Goal: Task Accomplishment & Management: Manage account settings

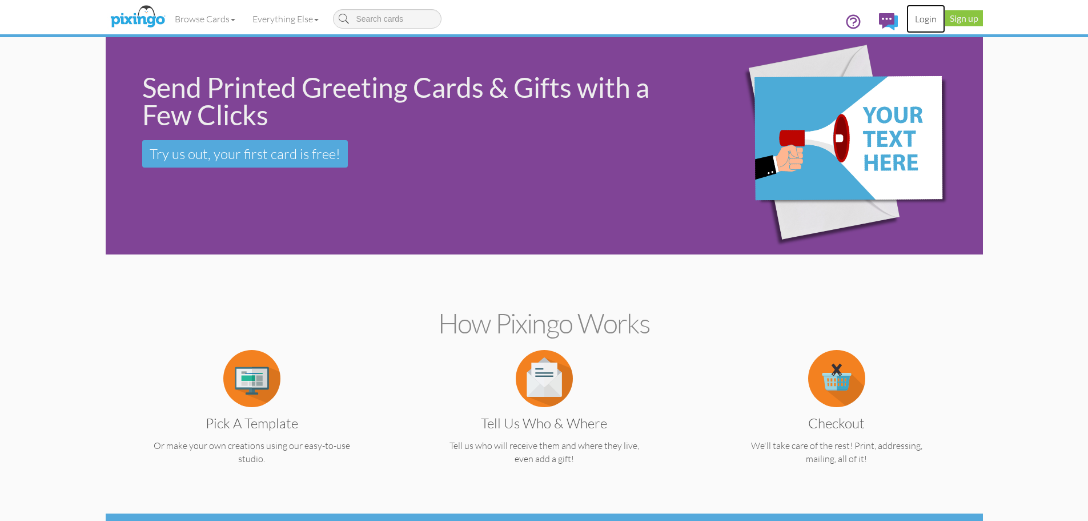
click at [928, 19] on link "Login" at bounding box center [926, 19] width 39 height 29
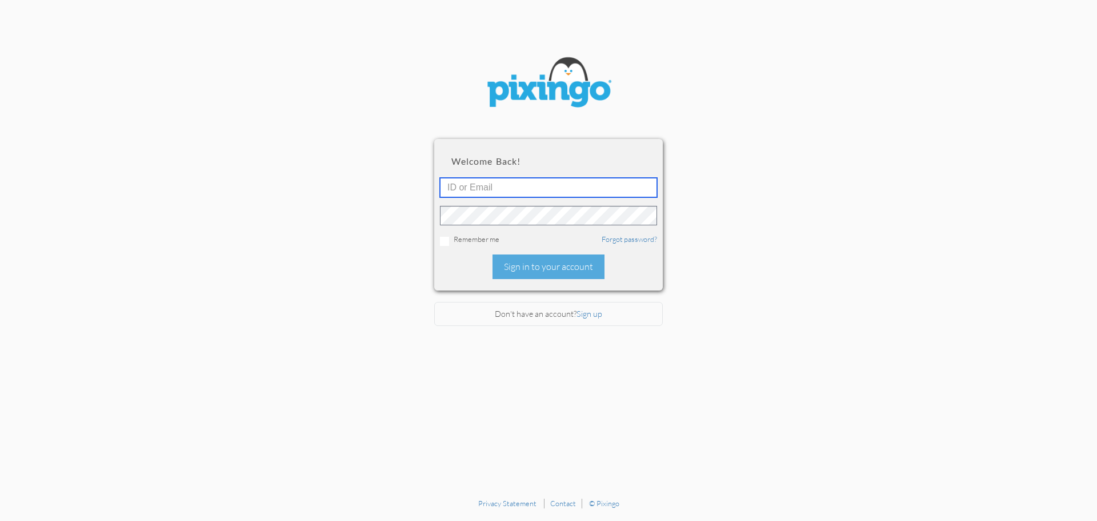
type input "[PERSON_NAME][EMAIL_ADDRESS][DOMAIN_NAME]"
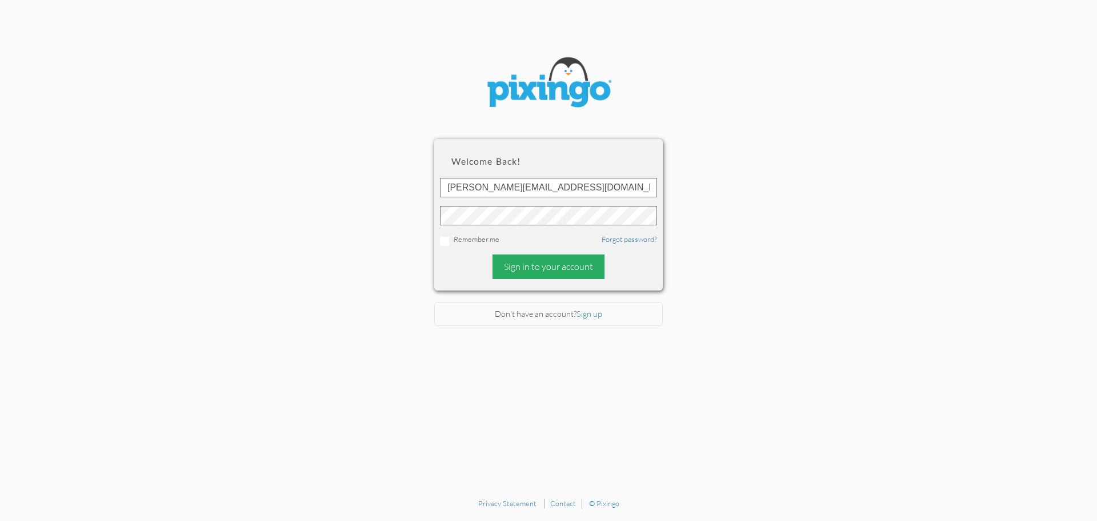
click at [559, 266] on div "Sign in to your account" at bounding box center [549, 266] width 112 height 25
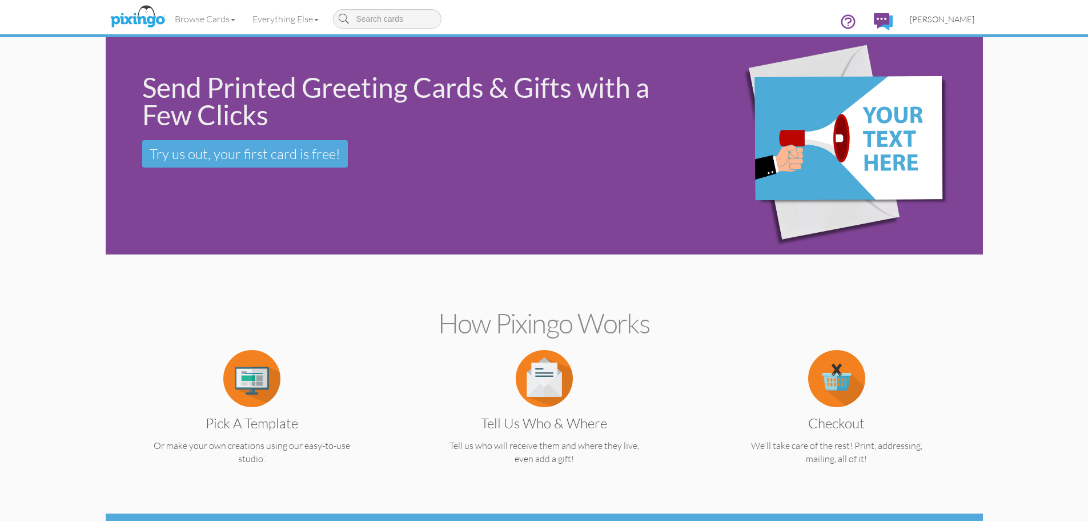
click at [958, 18] on span "[PERSON_NAME]" at bounding box center [942, 19] width 65 height 10
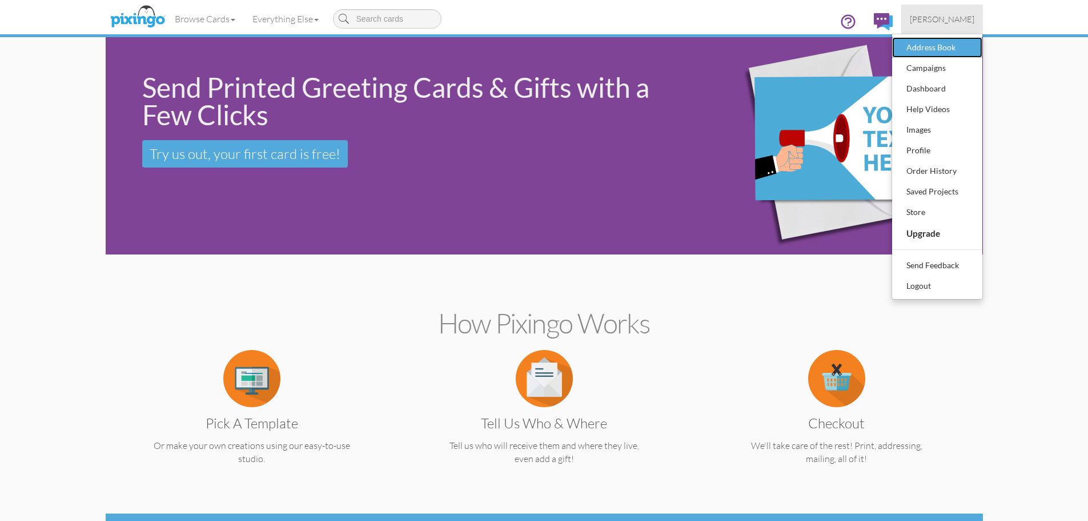
click at [939, 48] on div "Address Book" at bounding box center [937, 47] width 67 height 17
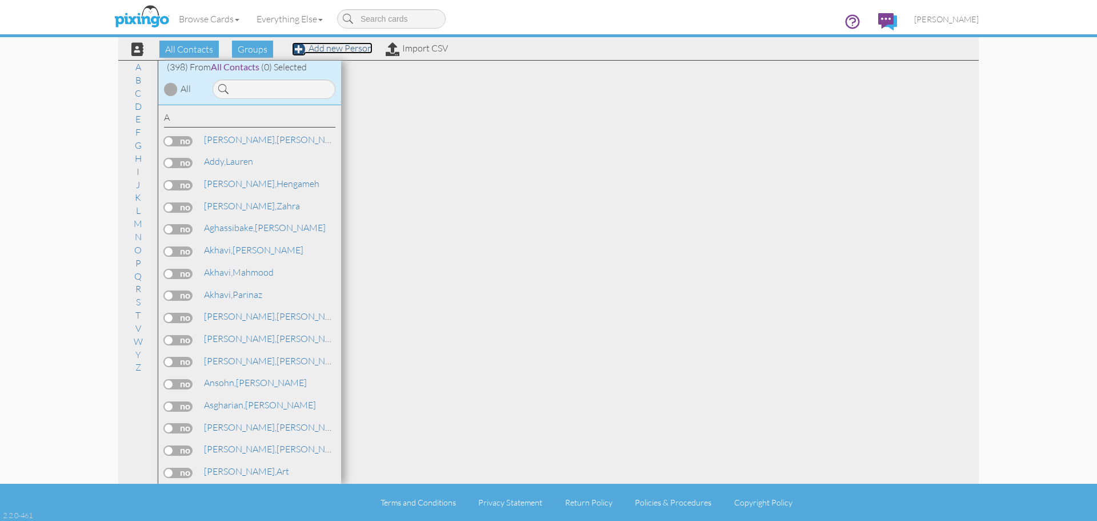
click at [333, 49] on link "Add new Person" at bounding box center [332, 47] width 81 height 11
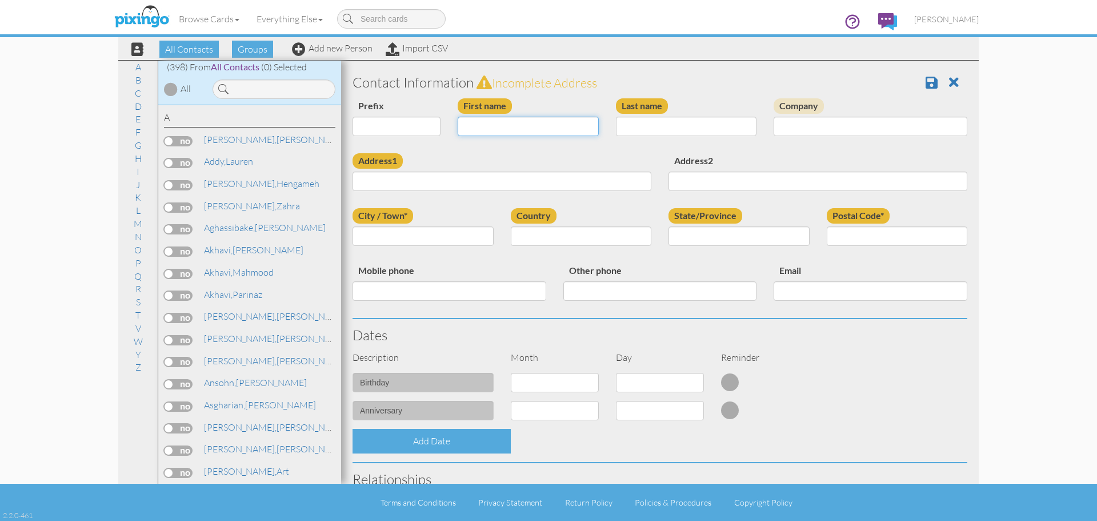
click at [495, 124] on input "First name" at bounding box center [528, 126] width 141 height 19
type input "[PERSON_NAME]"
type input "[STREET_ADDRESS]"
type input "Plano"
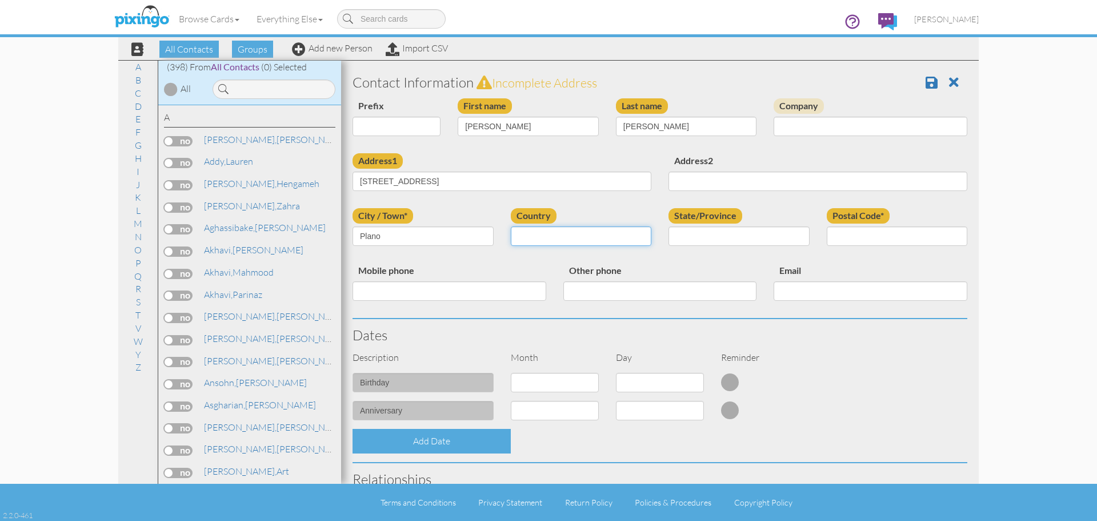
select select "object:1974"
select select "object:2272"
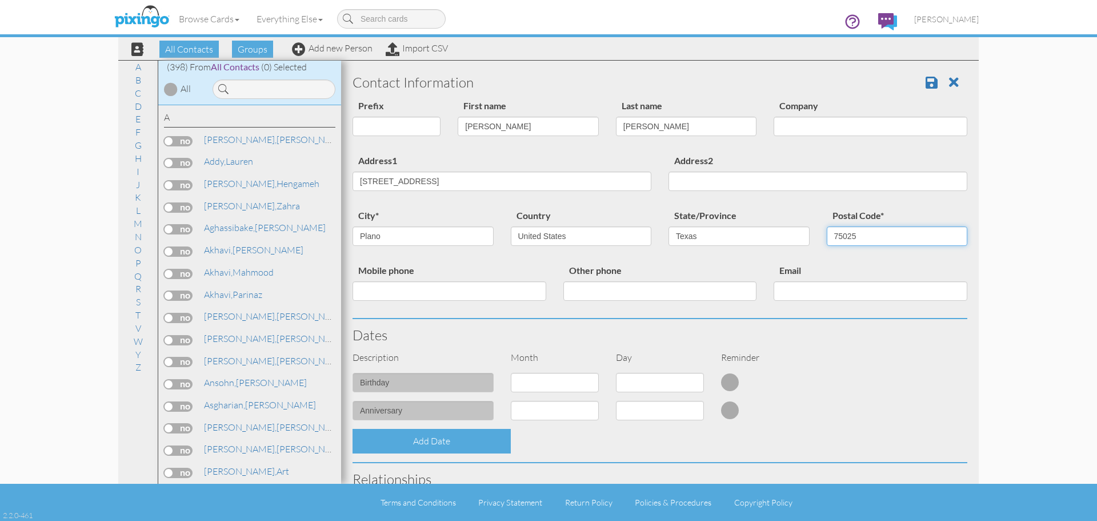
type input "75025"
click at [593, 382] on select "1 - [DATE] - [DATE] - [DATE] - [DATE] - [DATE] - [DATE] - [DATE] - [DATE] - [DA…" at bounding box center [555, 382] width 88 height 19
select select "object:1970"
click at [511, 373] on select "1 - [DATE] - [DATE] - [DATE] - [DATE] - [DATE] - [DATE] - [DATE] - [DATE] - [DA…" at bounding box center [555, 382] width 88 height 19
click at [652, 386] on select "1 2 3 4 5 6 7 8 9 10 11 12 13 14 15 16 17 18 19 20 21 22 23 24 25 26 27 28 29 30" at bounding box center [660, 382] width 88 height 19
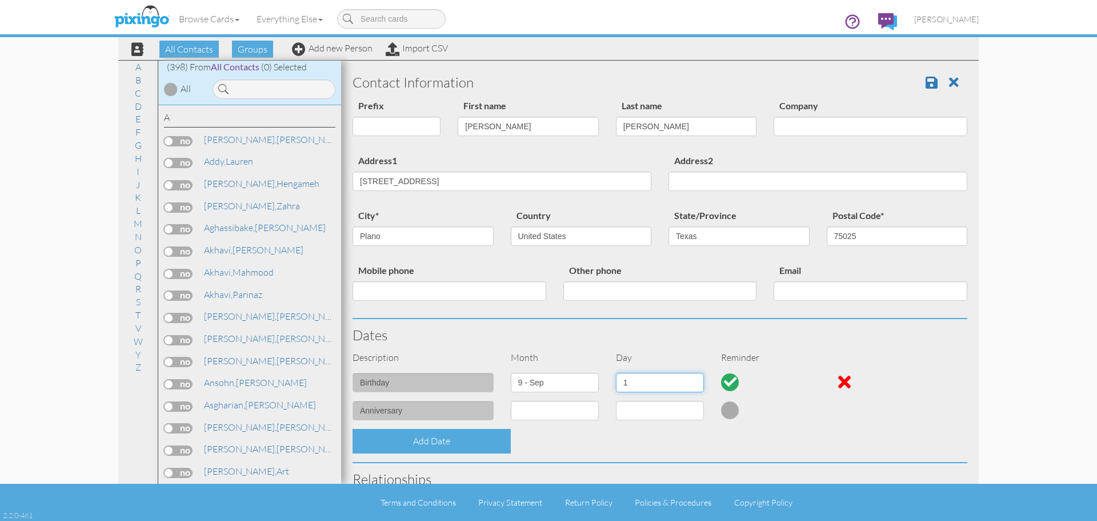
select select "number:11"
click at [616, 373] on select "1 2 3 4 5 6 7 8 9 10 11 12 13 14 15 16 17 18 19 20 21 22 23 24 25 26 27 28 29 30" at bounding box center [660, 382] width 88 height 19
click at [926, 86] on span at bounding box center [932, 82] width 12 height 14
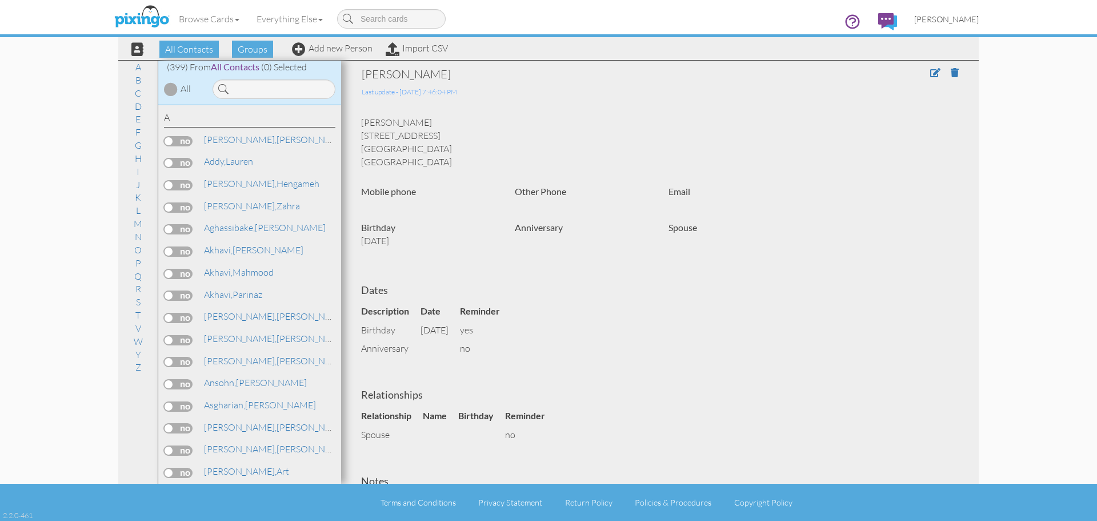
click at [953, 21] on span "[PERSON_NAME]" at bounding box center [946, 19] width 65 height 10
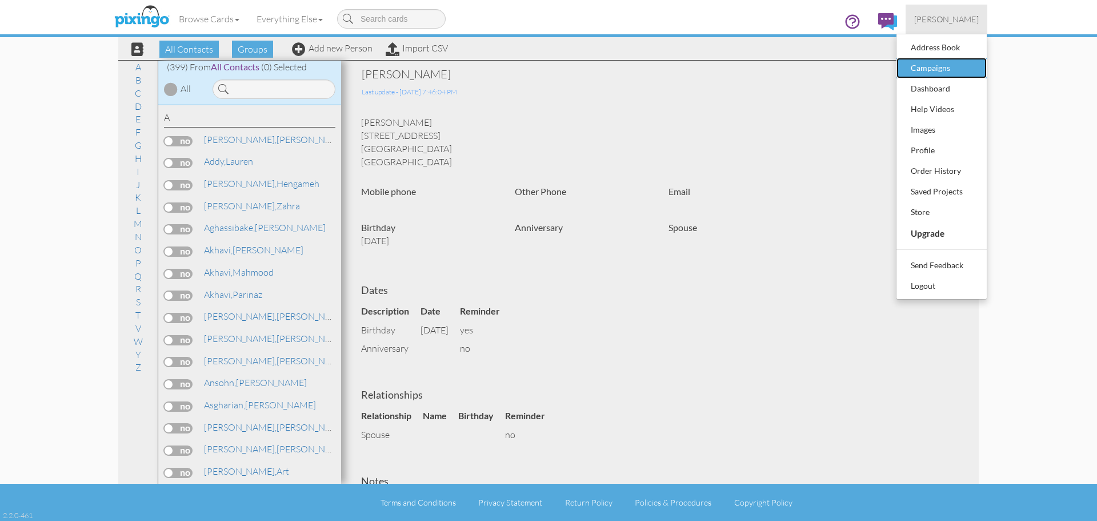
click at [934, 67] on div "Campaigns" at bounding box center [941, 67] width 67 height 17
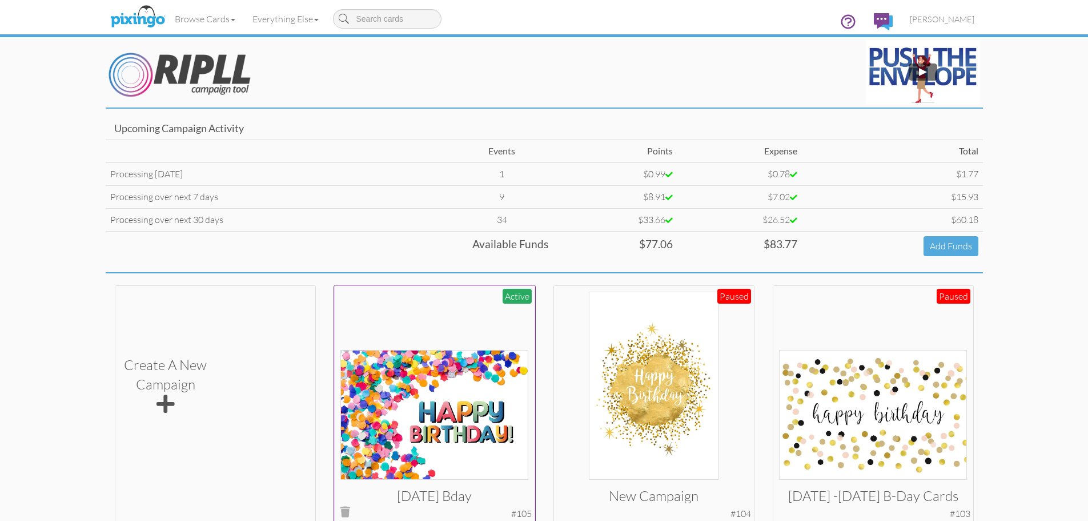
click at [429, 407] on img at bounding box center [435, 415] width 188 height 130
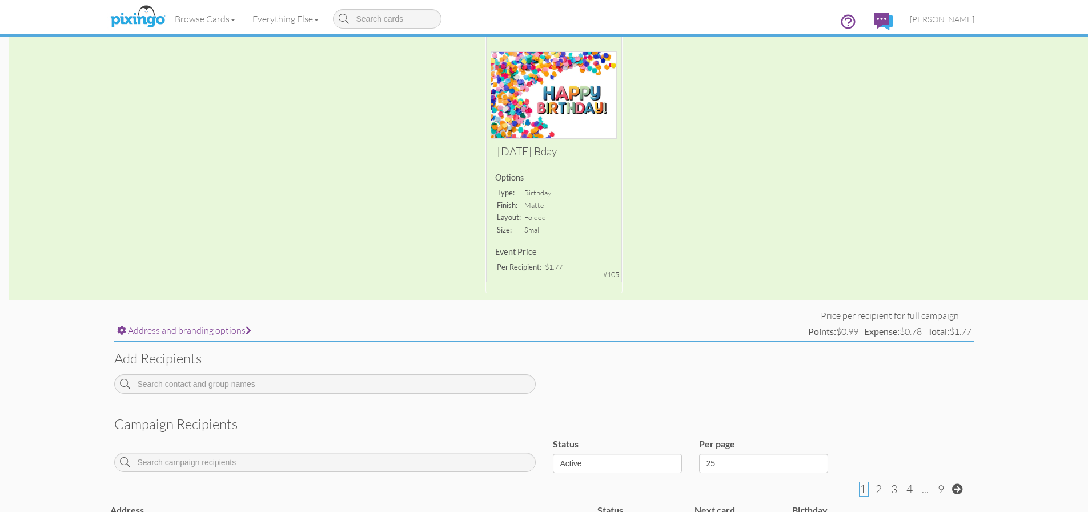
scroll to position [229, 0]
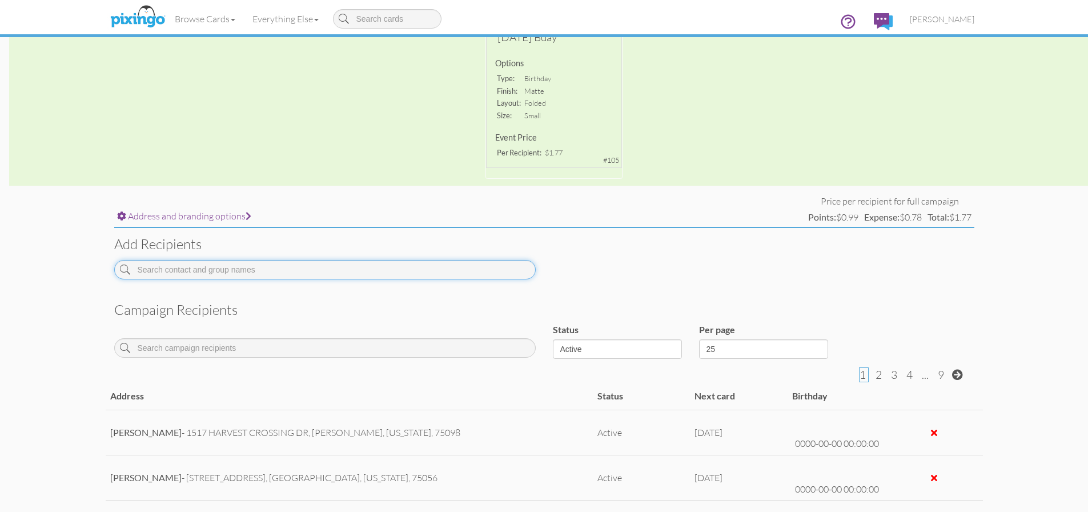
click at [316, 274] on input at bounding box center [325, 269] width 422 height 19
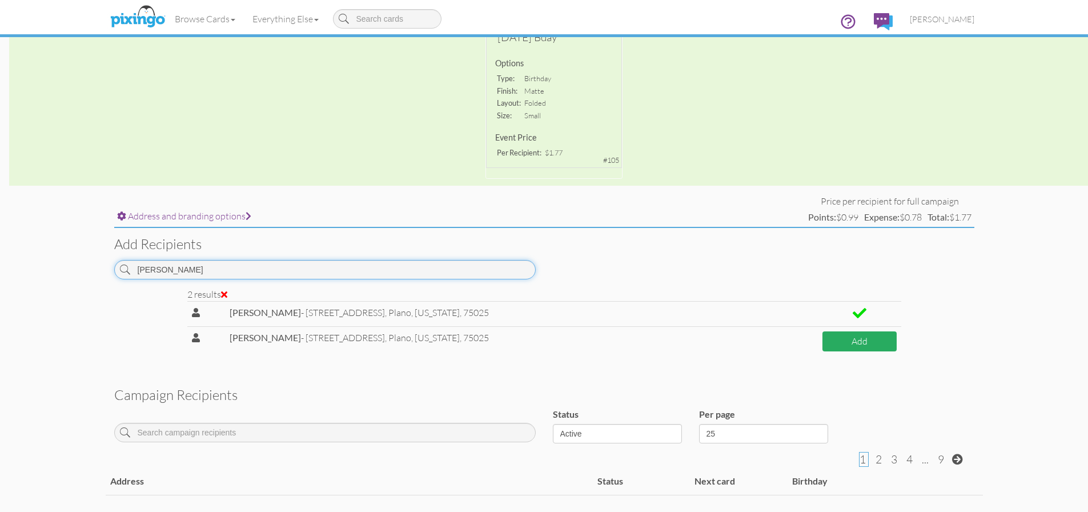
type input "gillum"
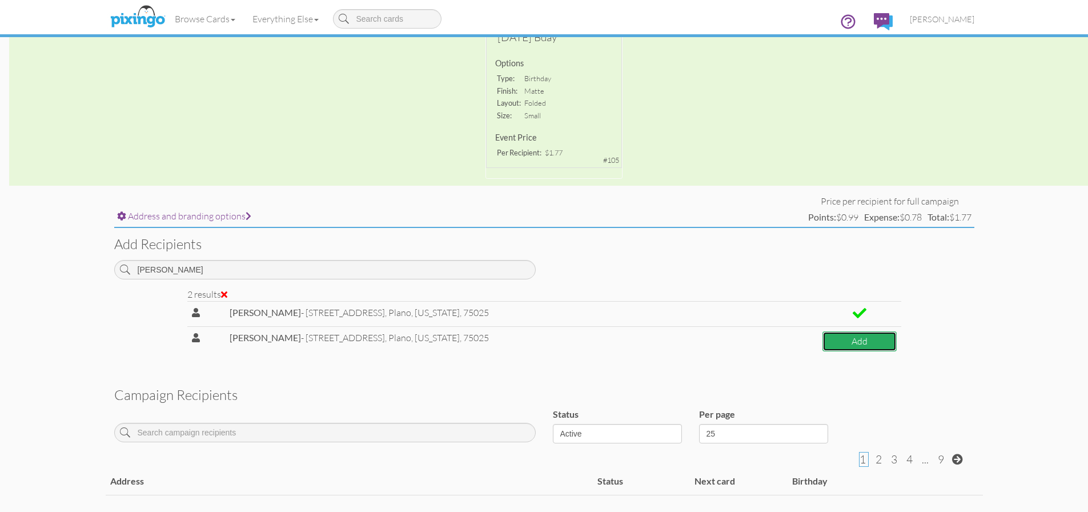
click at [842, 343] on button "Add" at bounding box center [860, 341] width 74 height 20
